Goal: Transaction & Acquisition: Purchase product/service

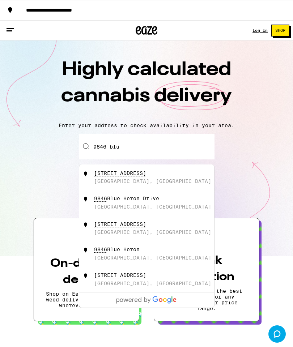
click at [143, 178] on div "[STREET_ADDRESS]" at bounding box center [158, 177] width 129 height 14
type input "[STREET_ADDRESS]"
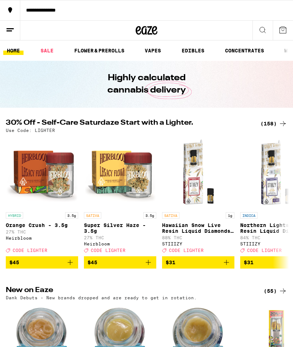
click at [159, 50] on link "VAPES" at bounding box center [153, 50] width 24 height 9
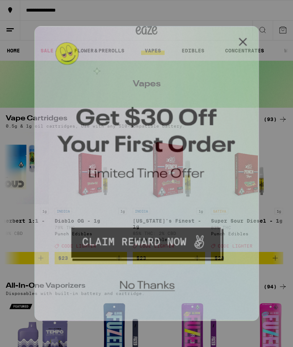
scroll to position [0, 1125]
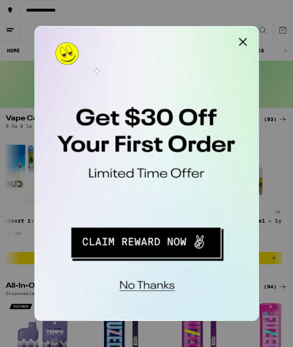
click at [128, 30] on button "Close Modal" at bounding box center [126, 33] width 14 height 14
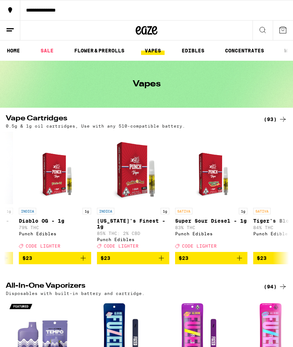
scroll to position [0, 1159]
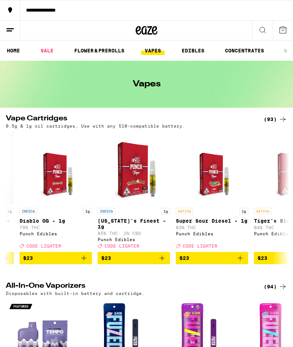
click at [11, 31] on line at bounding box center [9, 31] width 5 height 0
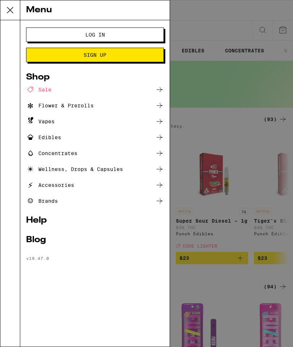
click at [11, 31] on div at bounding box center [10, 183] width 20 height 327
click at [98, 34] on span "Log In" at bounding box center [95, 34] width 20 height 5
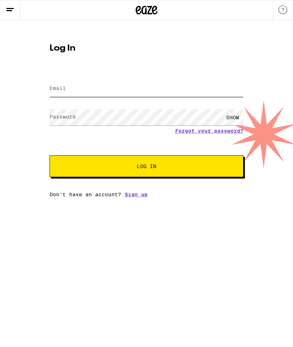
click at [101, 91] on input "Email" at bounding box center [147, 89] width 194 height 16
type input "[EMAIL_ADDRESS][DOMAIN_NAME]"
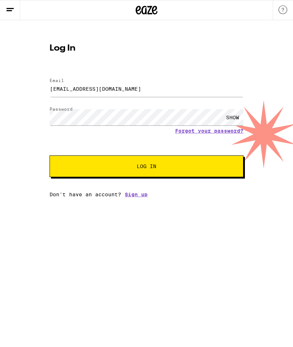
click at [181, 166] on span "Log In" at bounding box center [146, 166] width 135 height 5
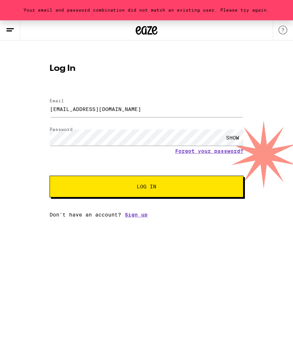
click at [150, 181] on button "Log In" at bounding box center [147, 187] width 194 height 22
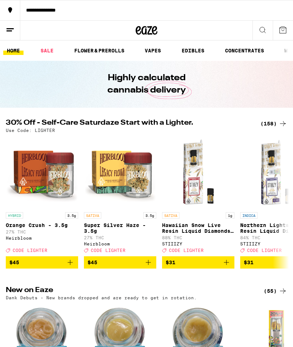
click at [158, 52] on link "VAPES" at bounding box center [153, 50] width 24 height 9
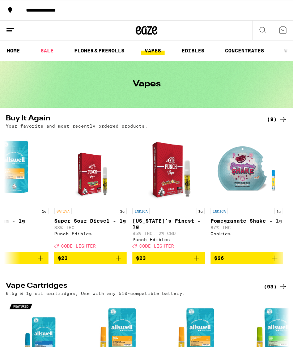
scroll to position [0, 185]
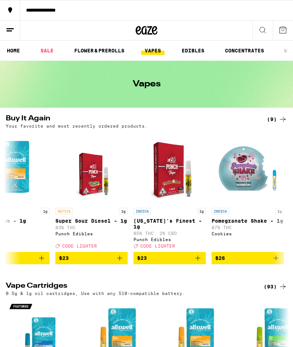
click at [202, 255] on icon "Add to bag" at bounding box center [198, 258] width 9 height 9
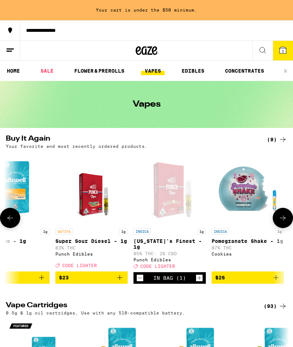
click at [202, 277] on icon "Increment" at bounding box center [199, 278] width 7 height 9
click at [122, 279] on icon "Add to bag" at bounding box center [119, 278] width 9 height 9
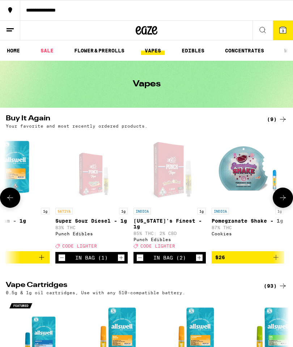
click at [291, 20] on button "**********" at bounding box center [146, 10] width 293 height 20
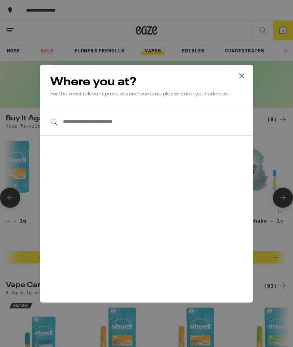
click at [243, 75] on icon at bounding box center [241, 76] width 11 height 11
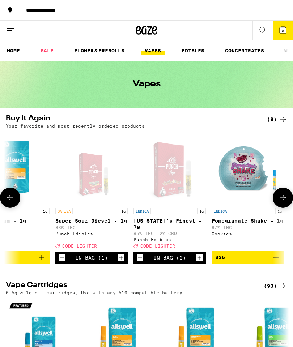
click at [286, 28] on icon at bounding box center [283, 30] width 7 height 7
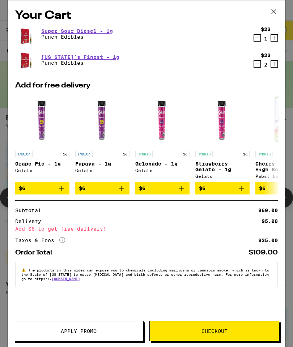
click at [109, 329] on button "Apply Promo" at bounding box center [79, 331] width 130 height 20
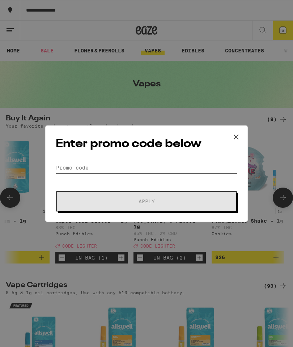
click at [131, 165] on input "Promo Code" at bounding box center [147, 167] width 182 height 11
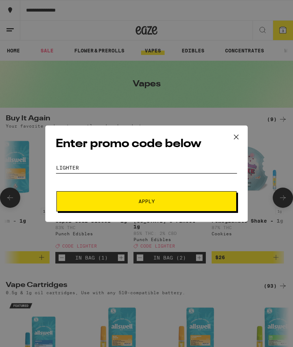
type input "Lighter"
click at [169, 198] on button "Apply" at bounding box center [146, 201] width 180 height 20
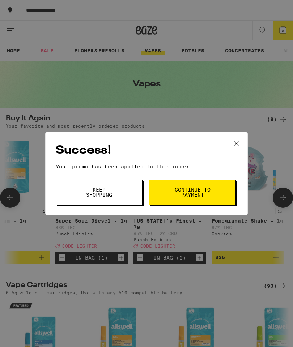
click at [202, 193] on span "Continue to payment" at bounding box center [192, 192] width 37 height 10
